Goal: Find specific page/section: Find specific page/section

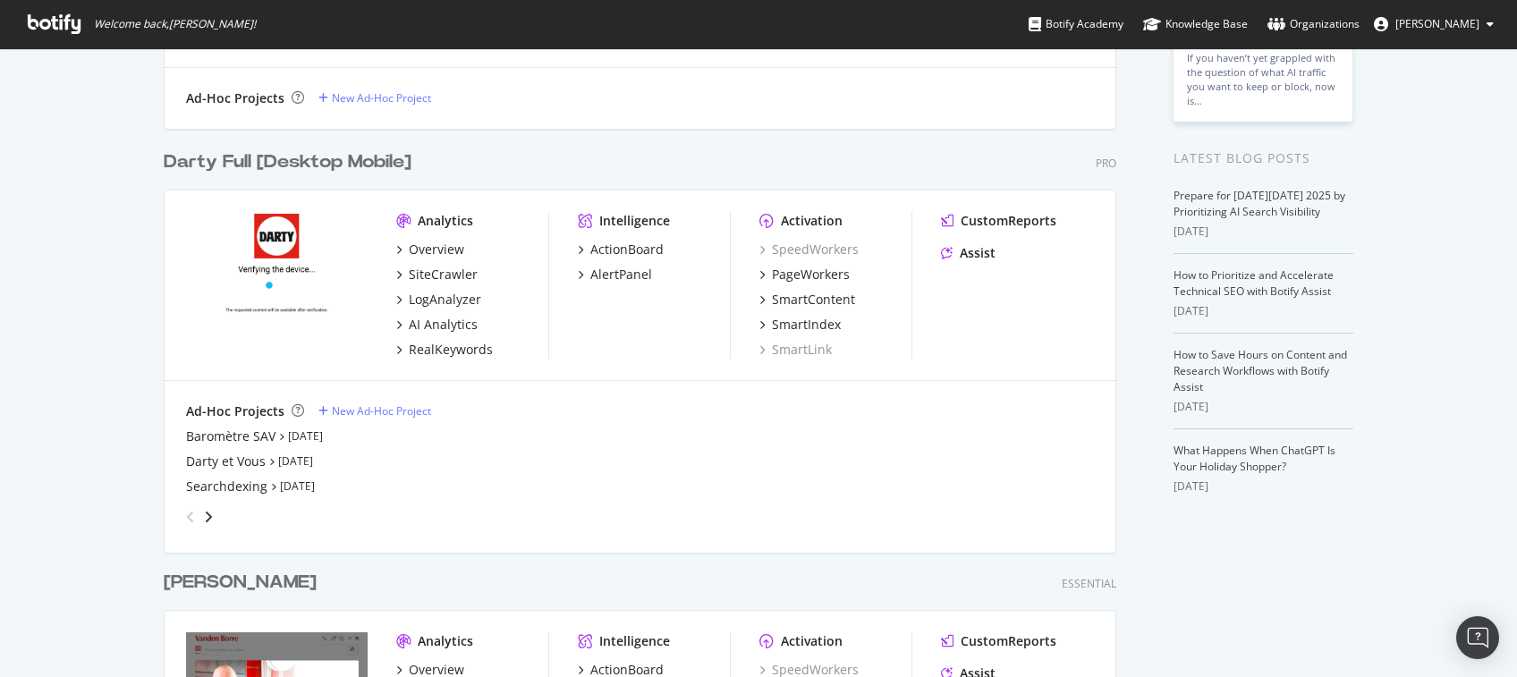
scroll to position [272, 0]
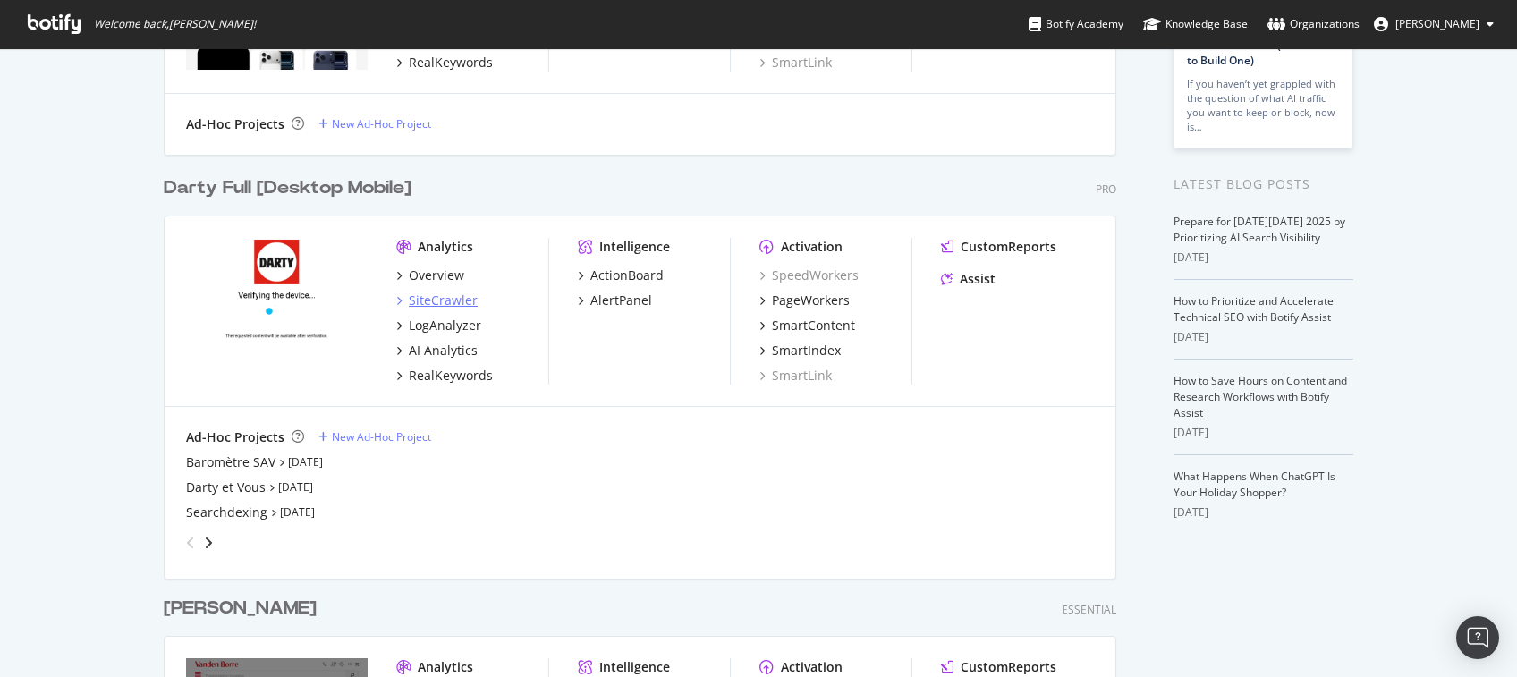
click at [426, 303] on div "SiteCrawler" at bounding box center [443, 301] width 69 height 18
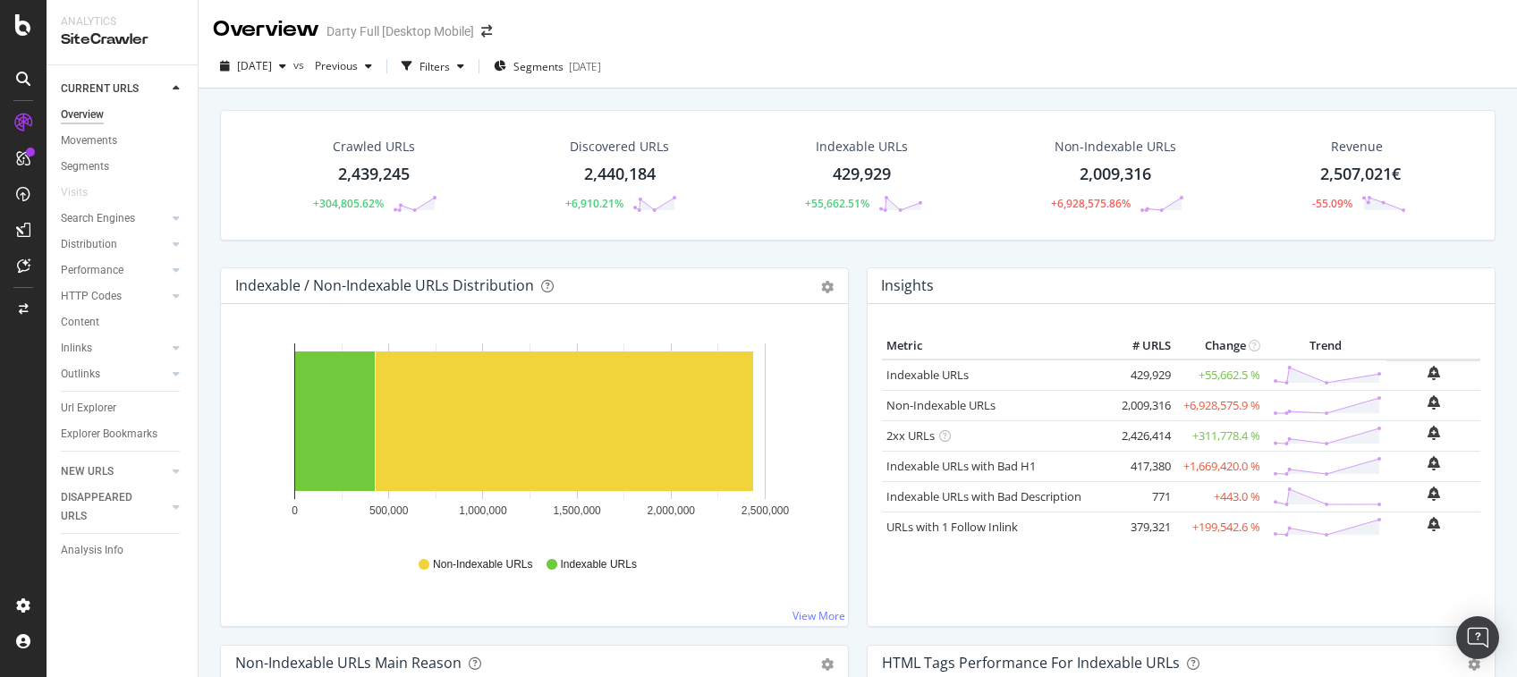
click at [1146, 30] on div "Overview [PERSON_NAME] Full [Desktop Mobile]" at bounding box center [858, 22] width 1318 height 45
click at [794, 18] on div "Overview [PERSON_NAME] Full [Desktop Mobile]" at bounding box center [858, 22] width 1318 height 45
click at [910, 18] on div "Overview [PERSON_NAME] Full [Desktop Mobile]" at bounding box center [858, 22] width 1318 height 45
